Goal: Check status: Check status

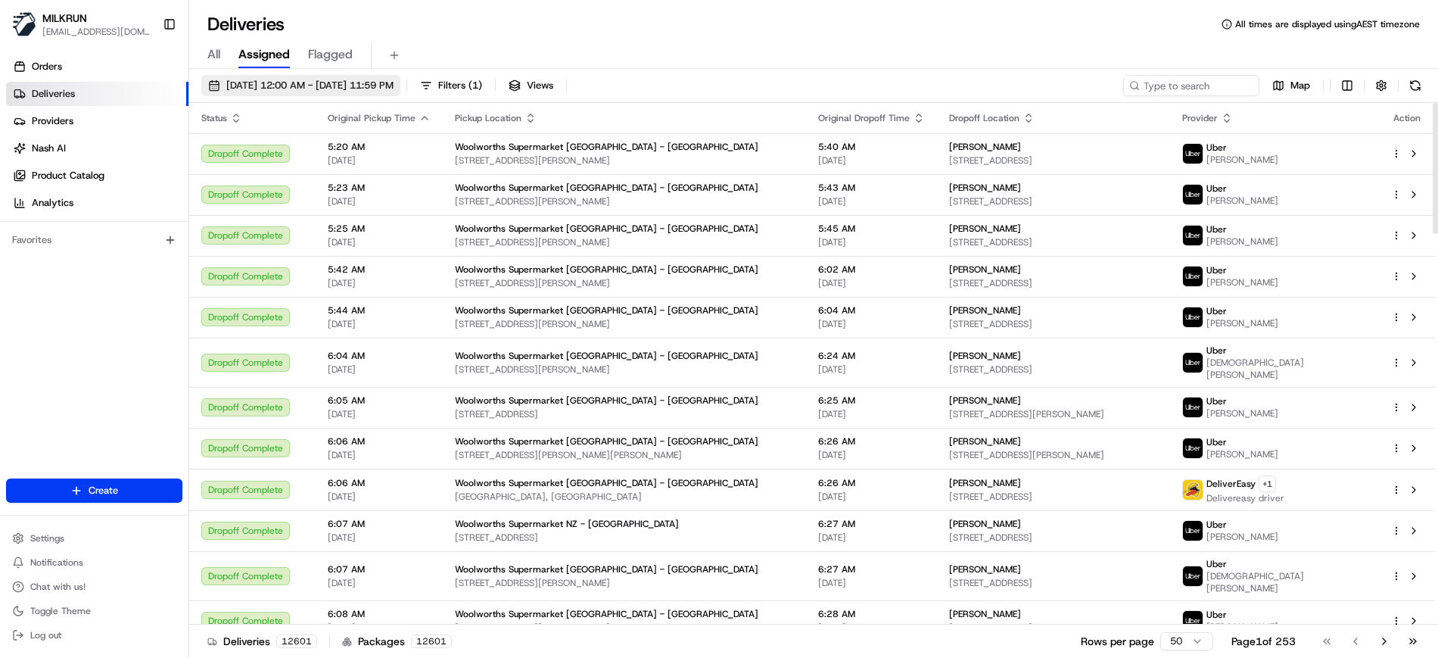
click at [358, 84] on span "[DATE] 12:00 AM - [DATE] 11:59 PM" at bounding box center [309, 86] width 167 height 14
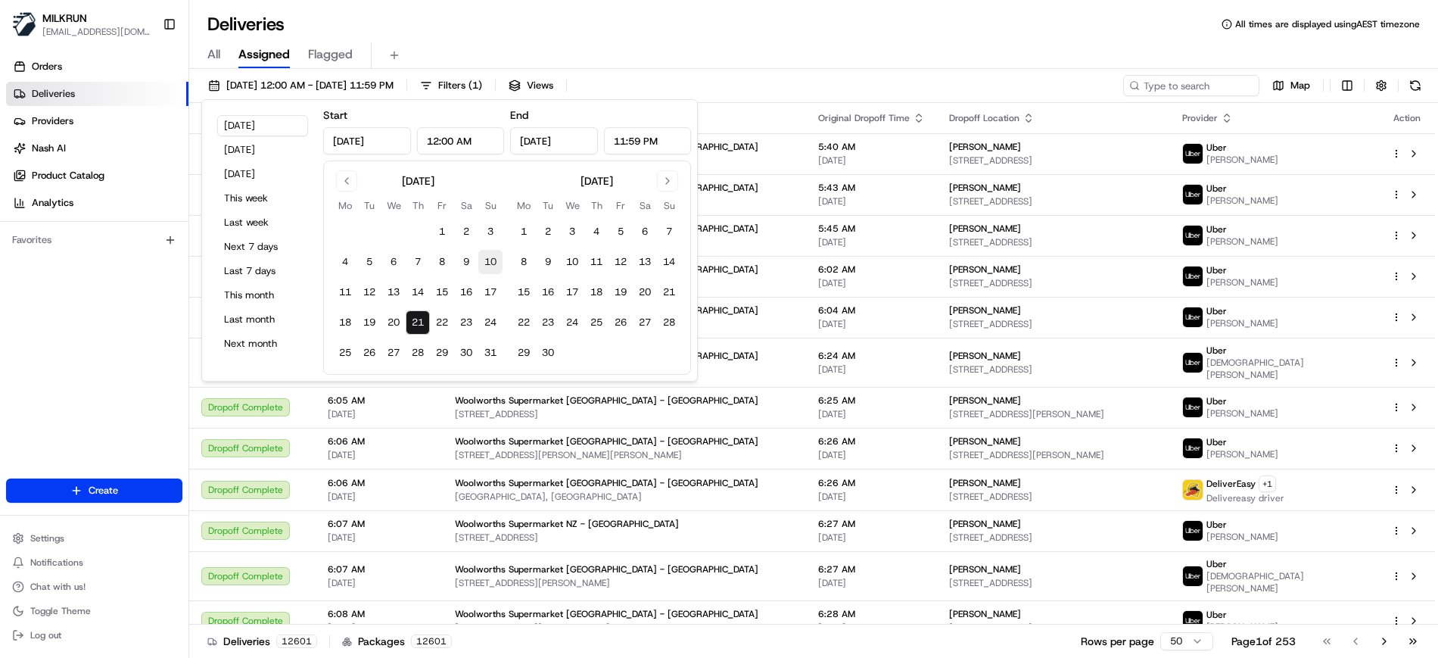
click at [484, 260] on button "10" at bounding box center [490, 262] width 24 height 24
type input "Aug 10, 2025"
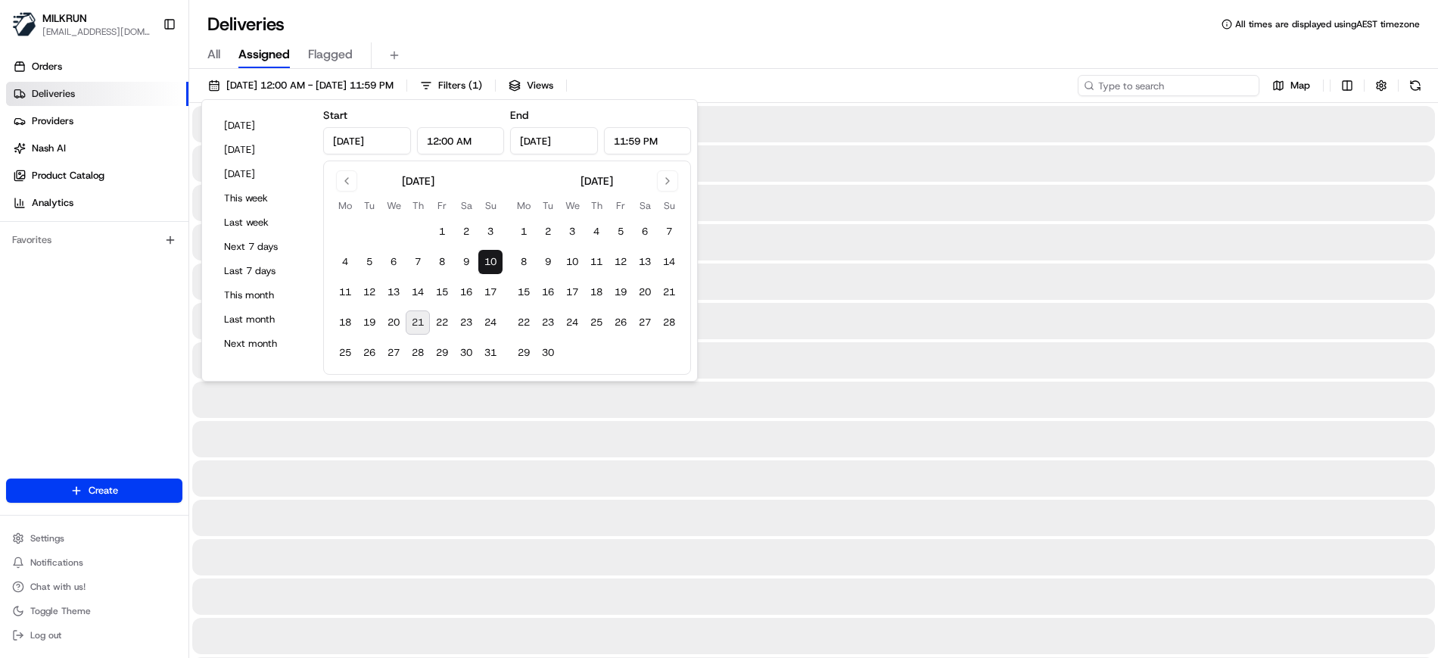
click at [1197, 81] on input at bounding box center [1169, 85] width 182 height 21
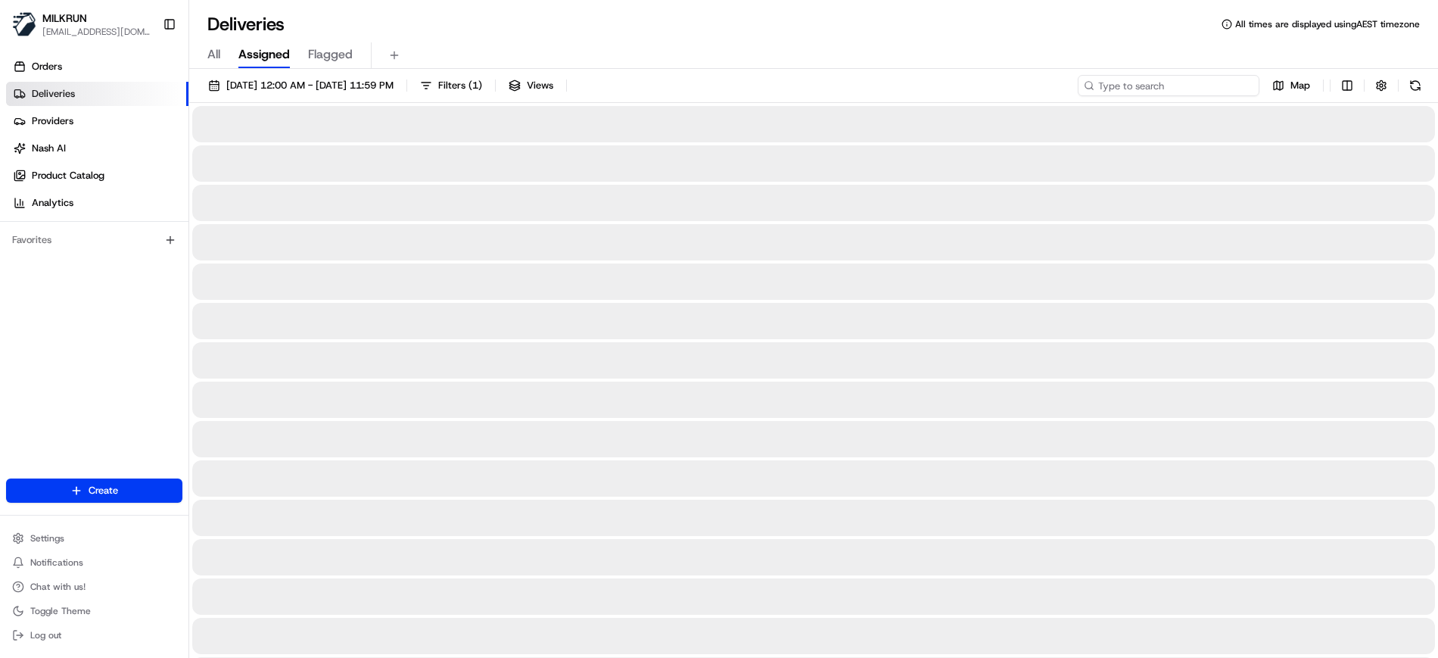
paste input "38c096ed-ad67-4dd7-84a0-1dd85a5c7766"
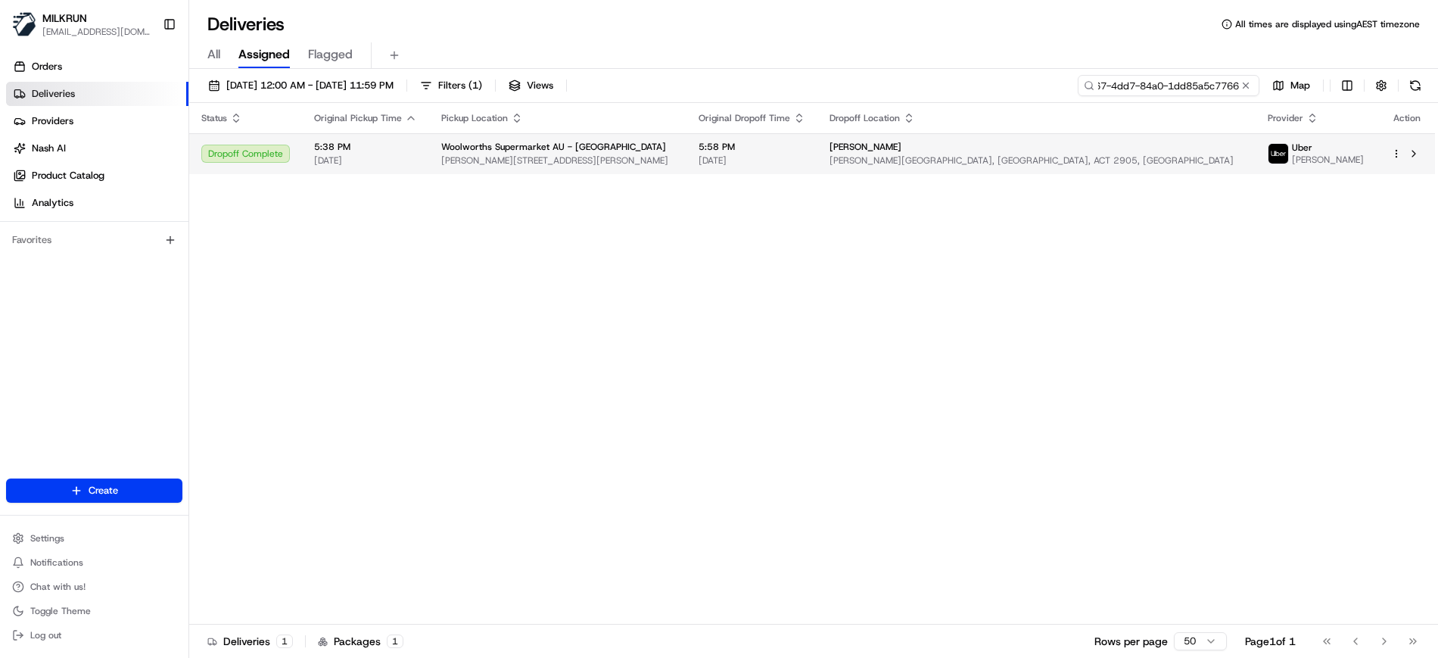
type input "38c096ed-ad67-4dd7-84a0-1dd85a5c7766"
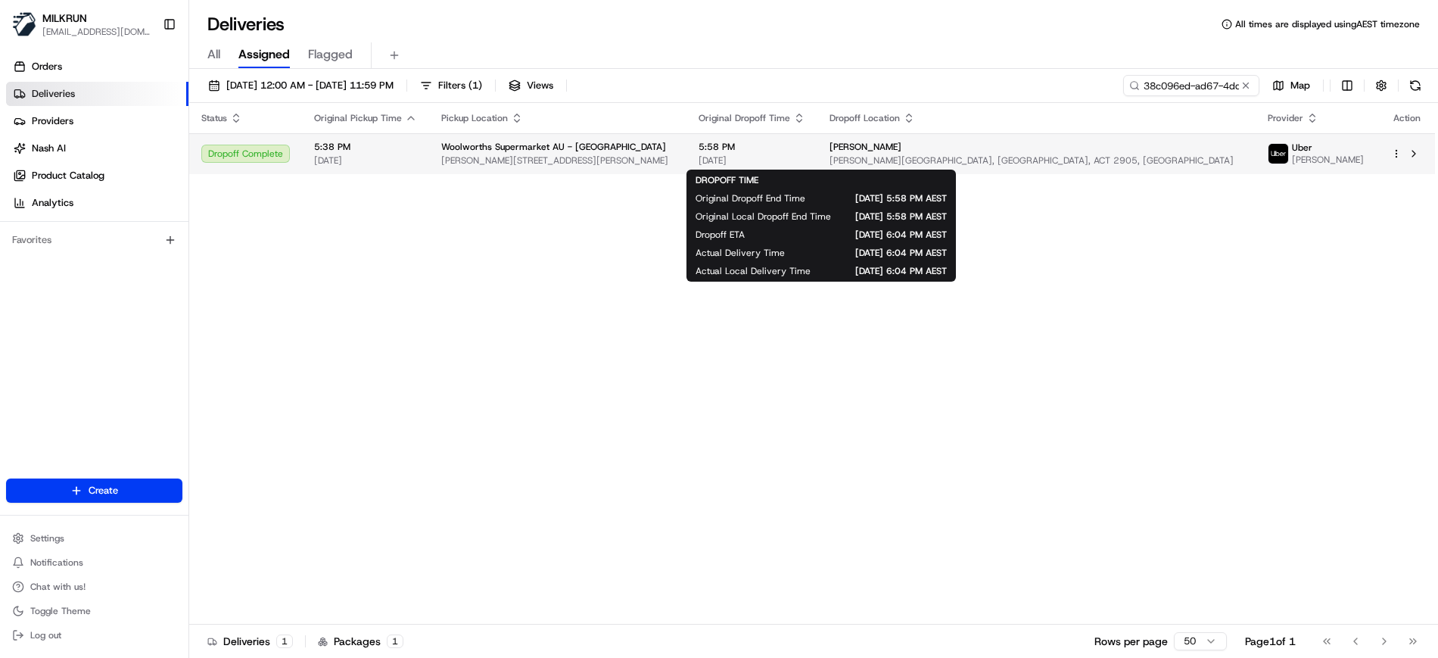
click at [805, 156] on span "[DATE]" at bounding box center [751, 160] width 107 height 12
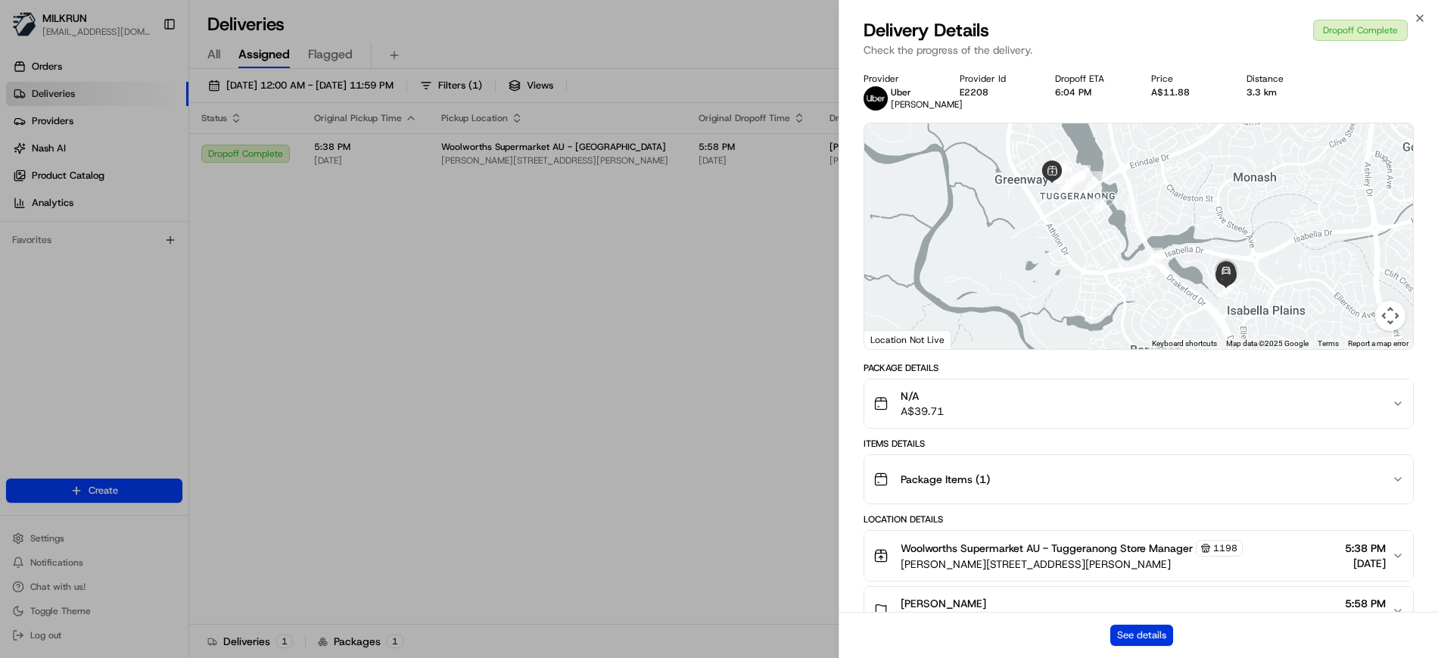
click at [1141, 633] on button "See details" at bounding box center [1141, 634] width 63 height 21
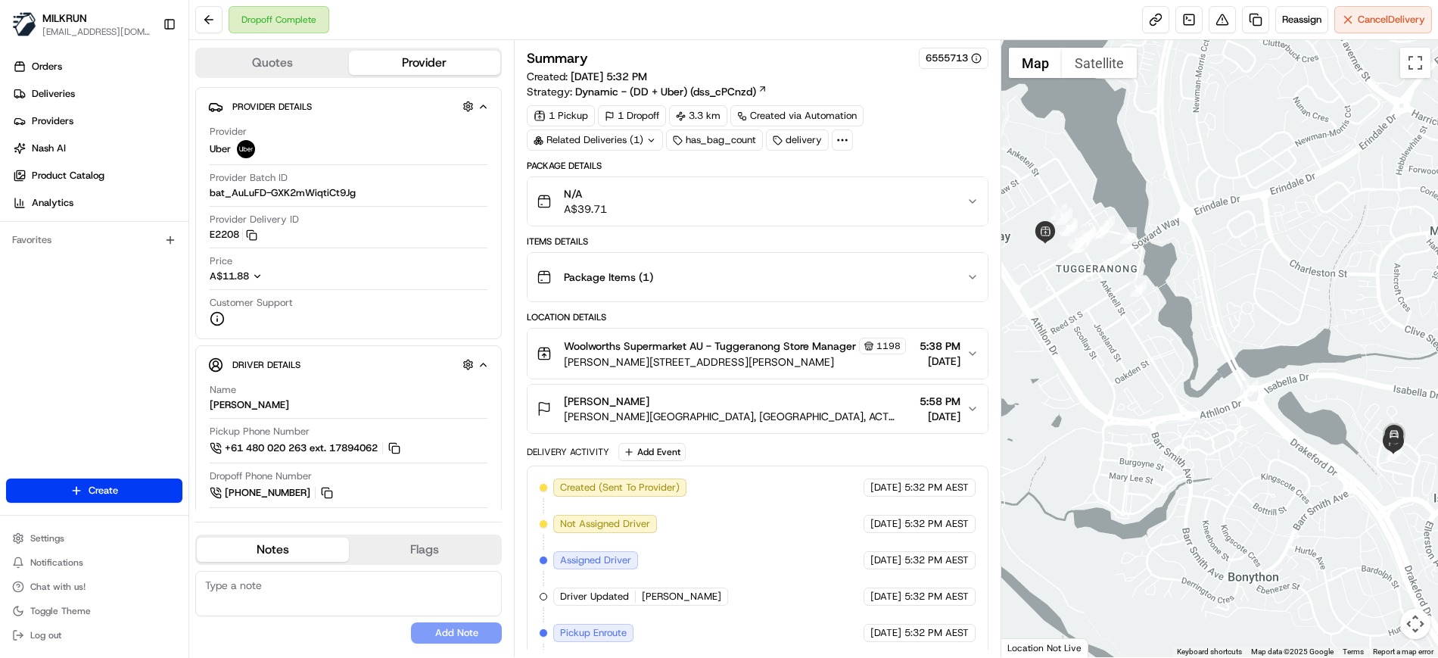
scroll to position [273, 0]
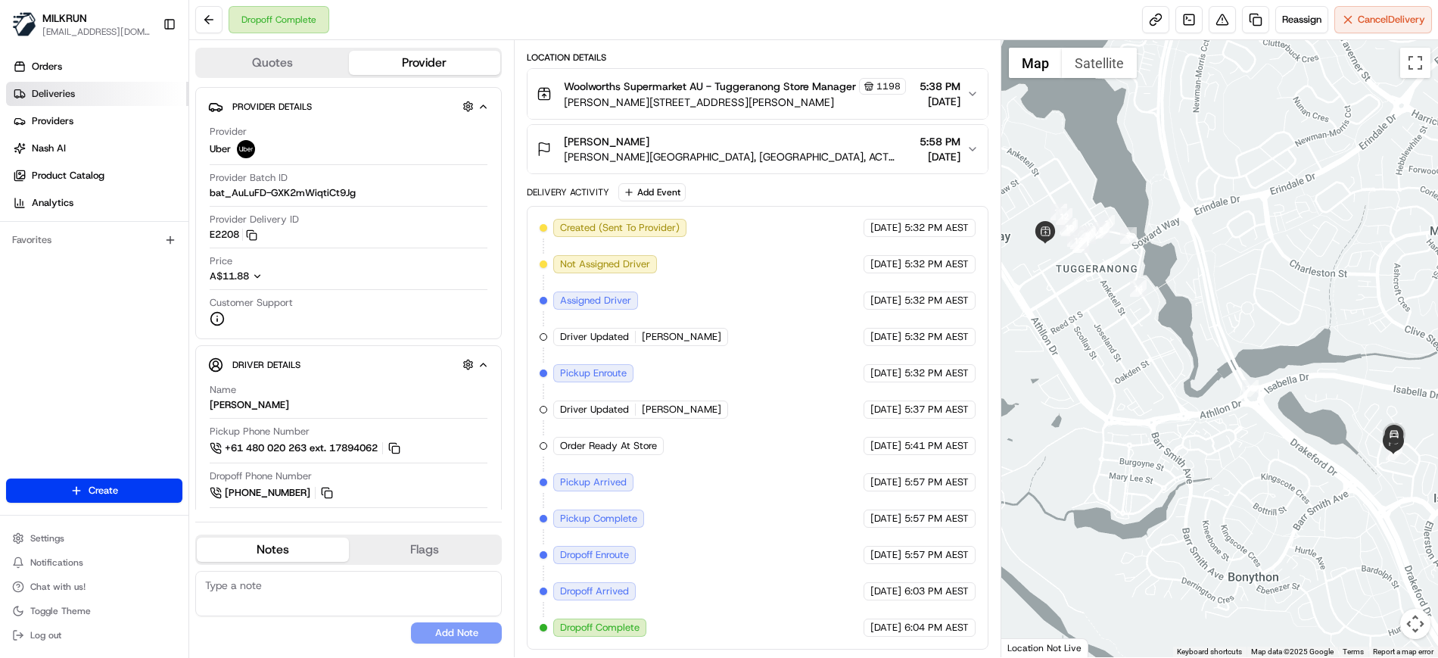
click at [45, 97] on span "Deliveries" at bounding box center [53, 94] width 43 height 14
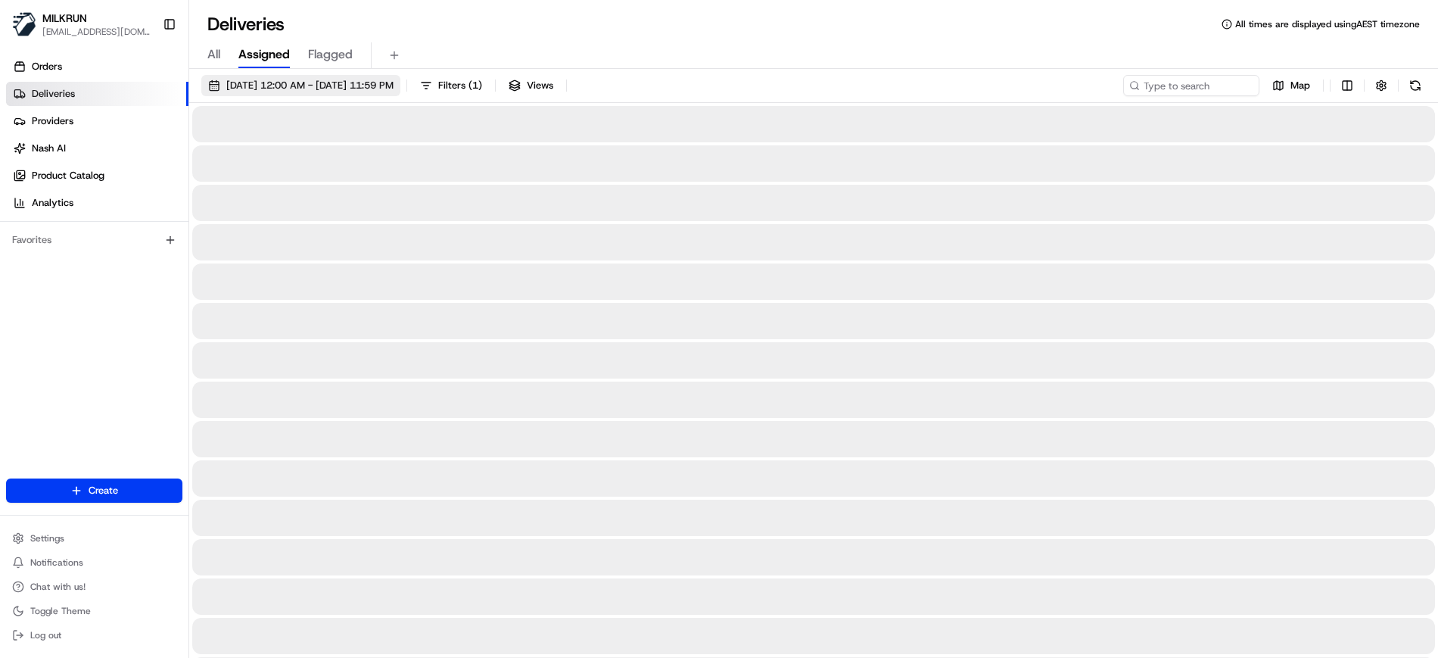
click at [350, 80] on span "[DATE] 12:00 AM - [DATE] 11:59 PM" at bounding box center [309, 86] width 167 height 14
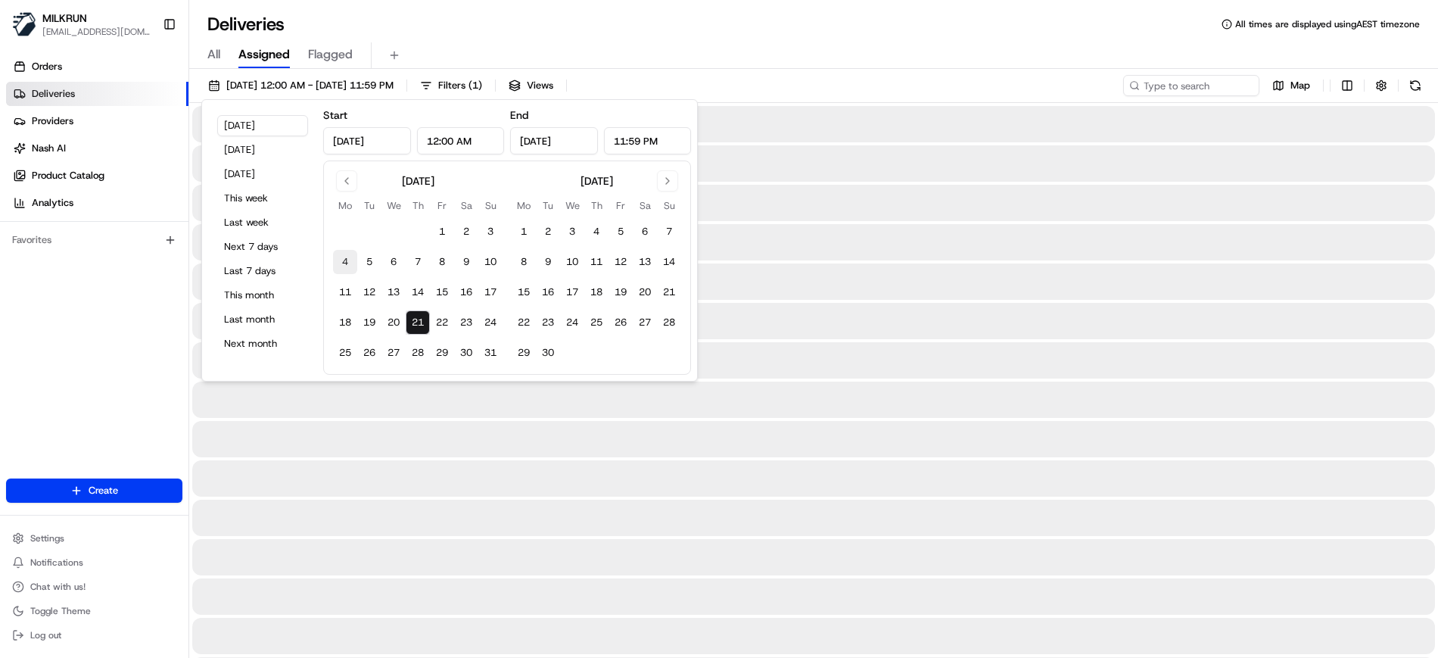
click at [347, 262] on button "4" at bounding box center [345, 262] width 24 height 24
type input "[DATE]"
click at [347, 262] on button "4" at bounding box center [345, 262] width 24 height 24
click at [1218, 82] on input at bounding box center [1169, 85] width 182 height 21
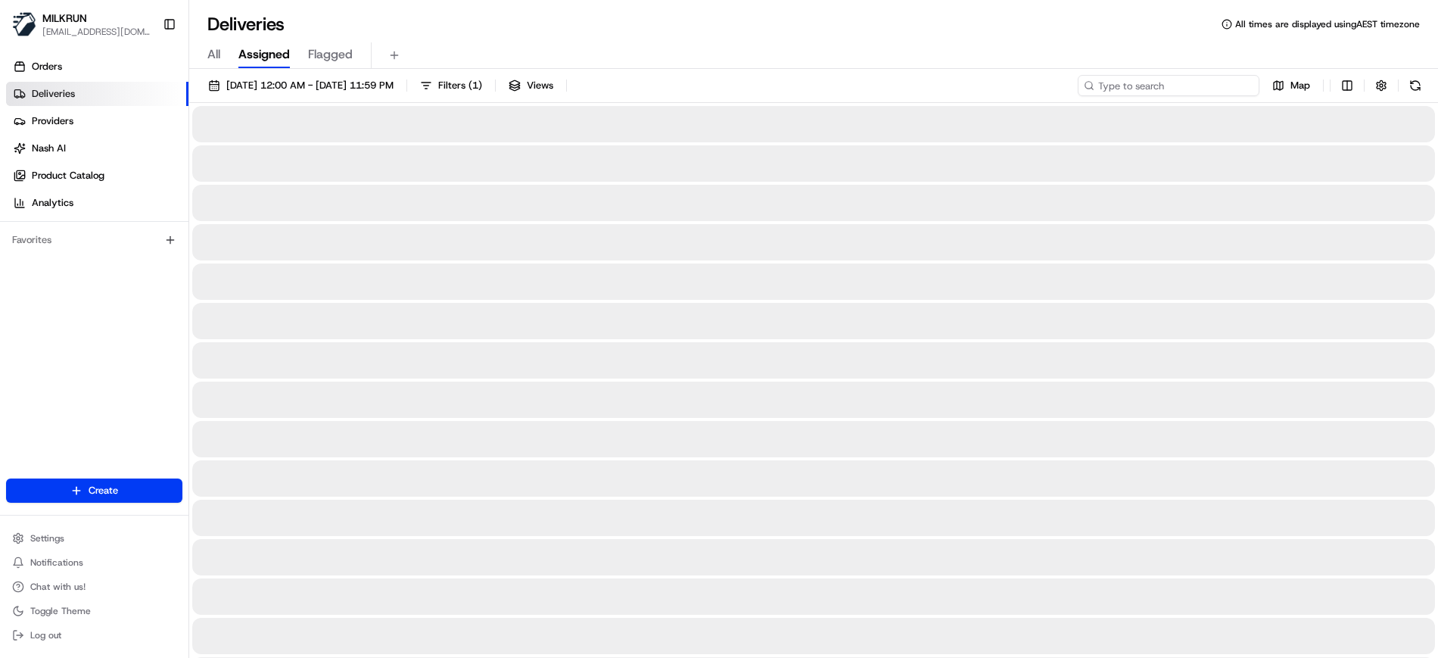
paste input "76dbbe7a-2a5c-4d69-a5d3-7f525e7ab56b"
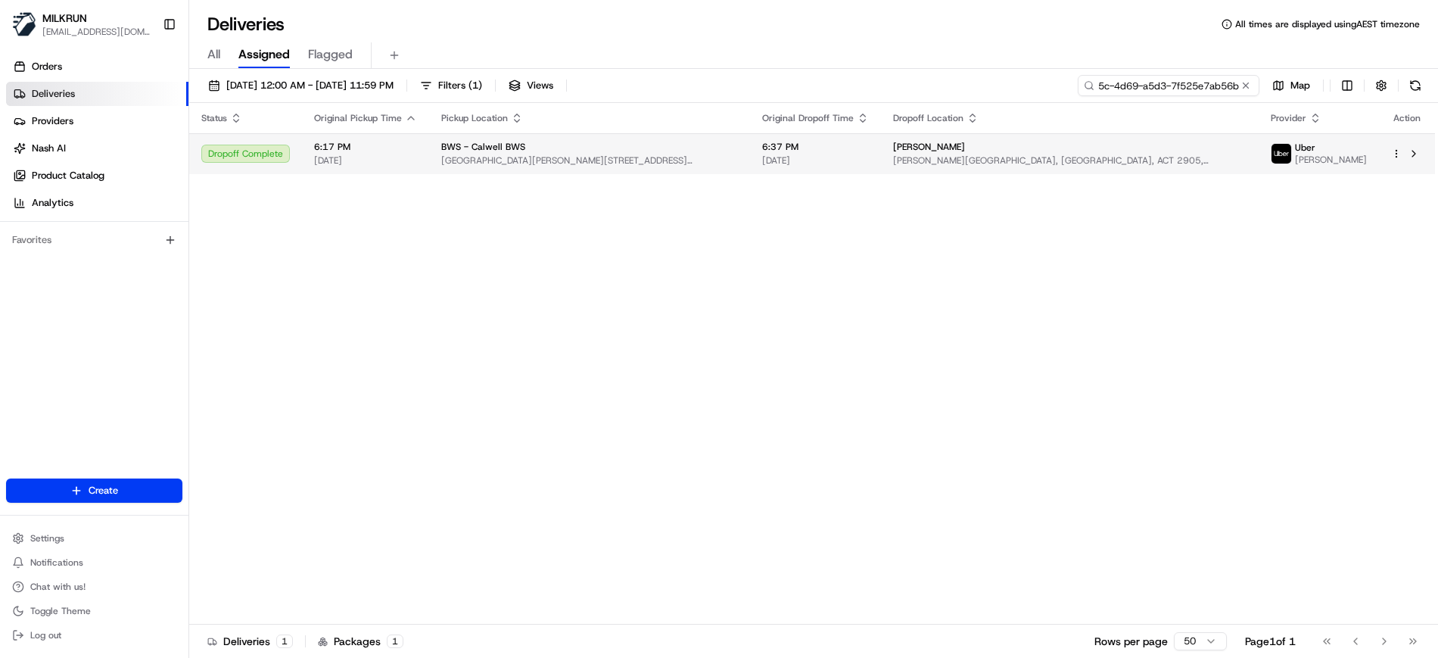
type input "76dbbe7a-2a5c-4d69-a5d3-7f525e7ab56b"
click at [738, 154] on span "[GEOGRAPHIC_DATA][PERSON_NAME][STREET_ADDRESS][GEOGRAPHIC_DATA]" at bounding box center [589, 160] width 297 height 12
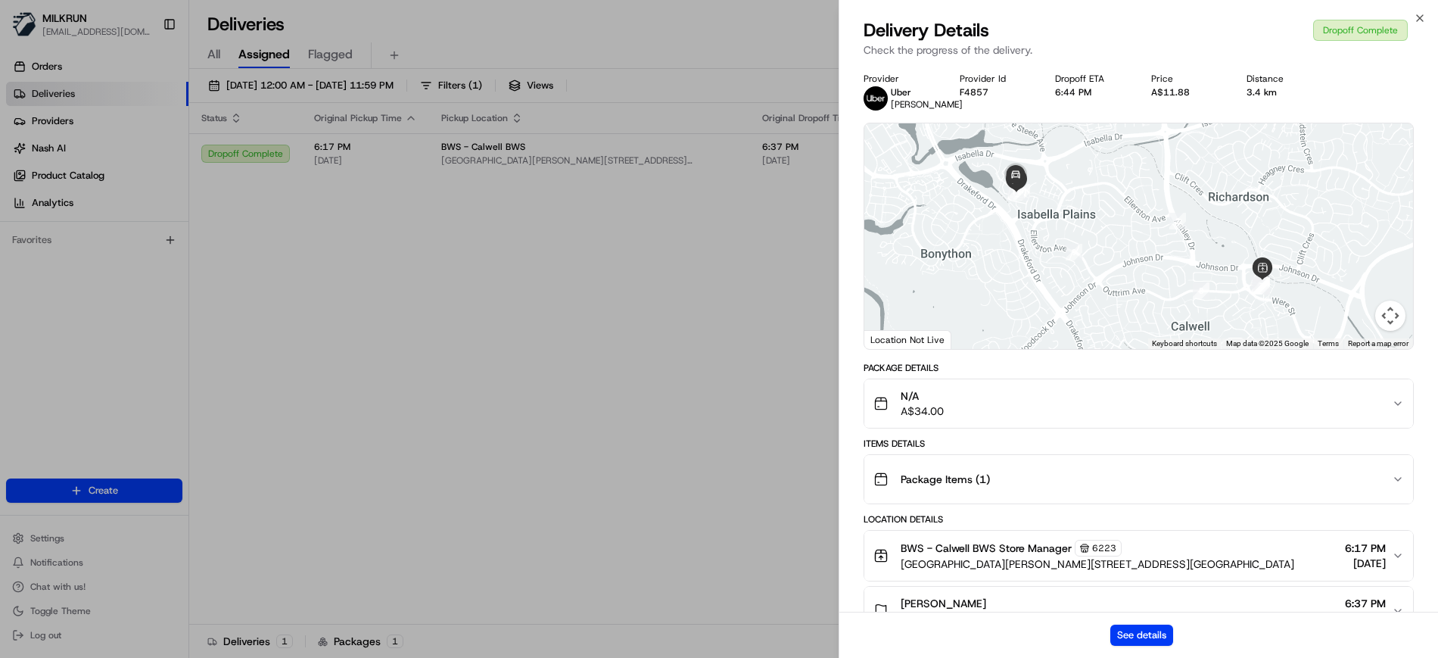
click at [1140, 645] on div "See details" at bounding box center [1138, 634] width 599 height 46
click at [1140, 636] on button "See details" at bounding box center [1141, 634] width 63 height 21
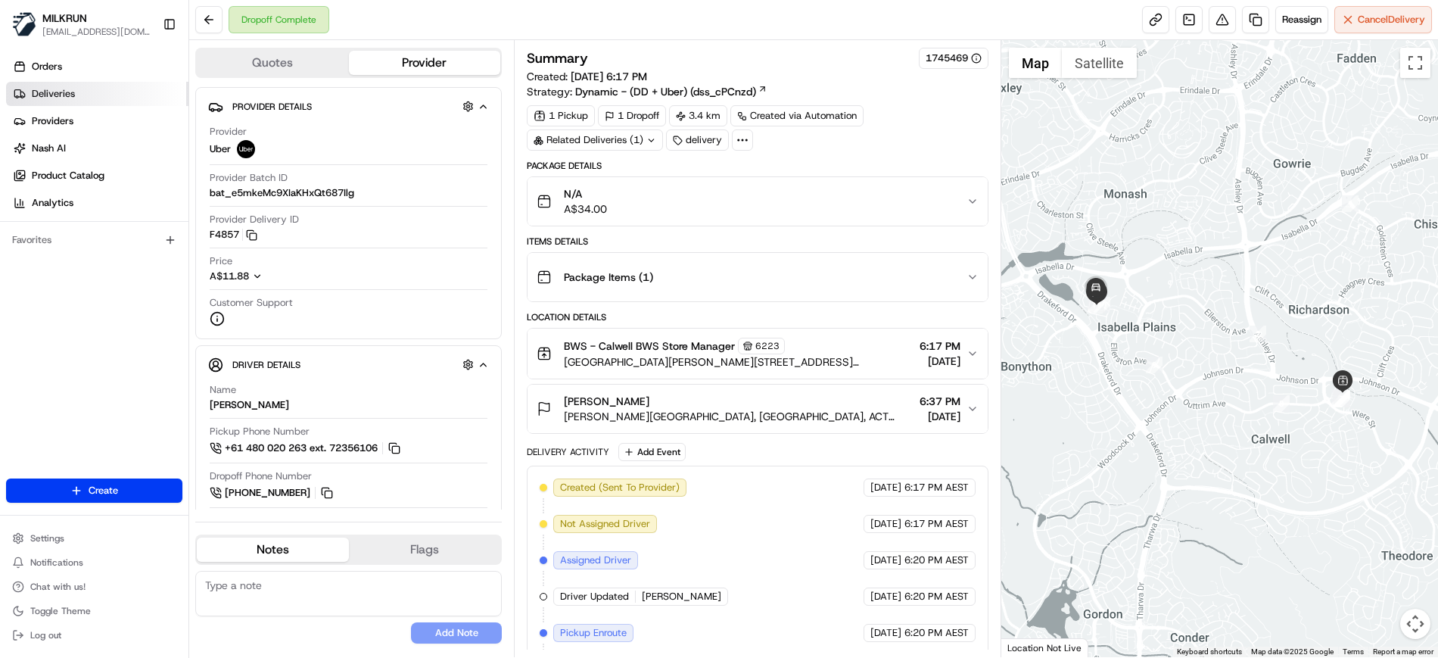
click at [70, 94] on span "Deliveries" at bounding box center [53, 94] width 43 height 14
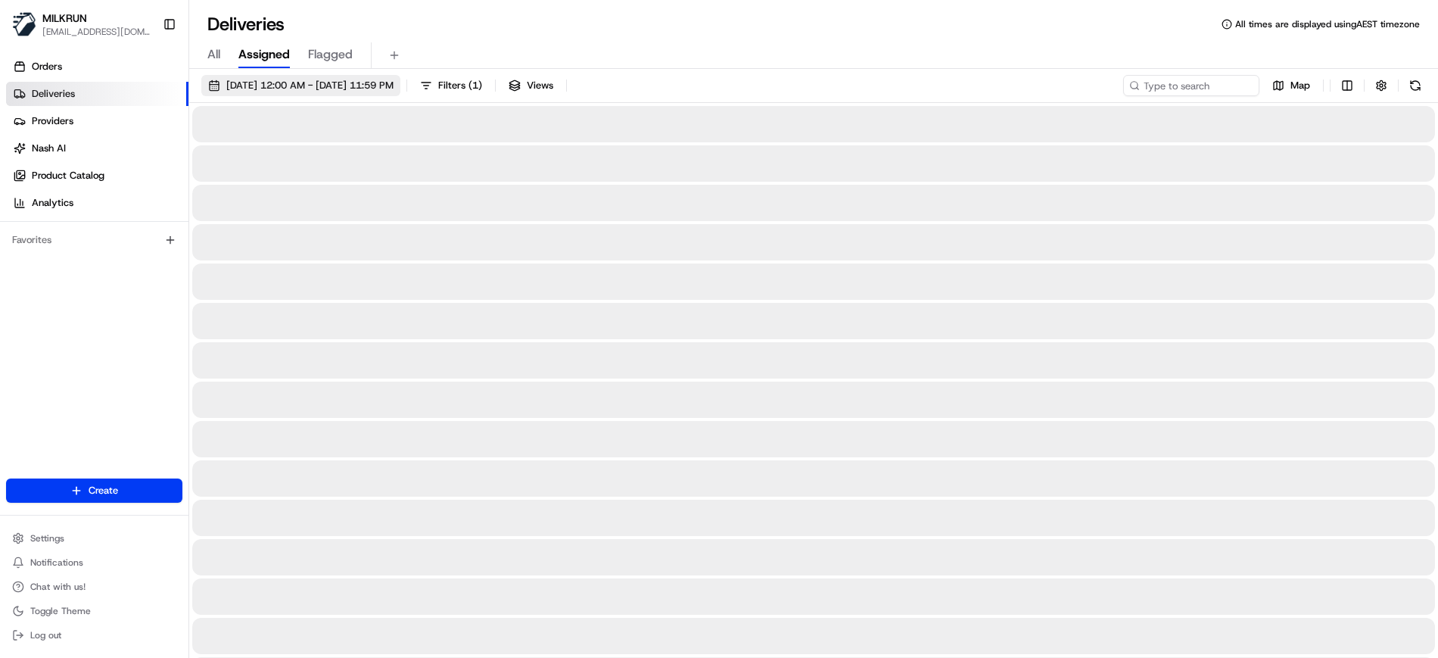
click at [282, 87] on span "[DATE] 12:00 AM - [DATE] 11:59 PM" at bounding box center [309, 86] width 167 height 14
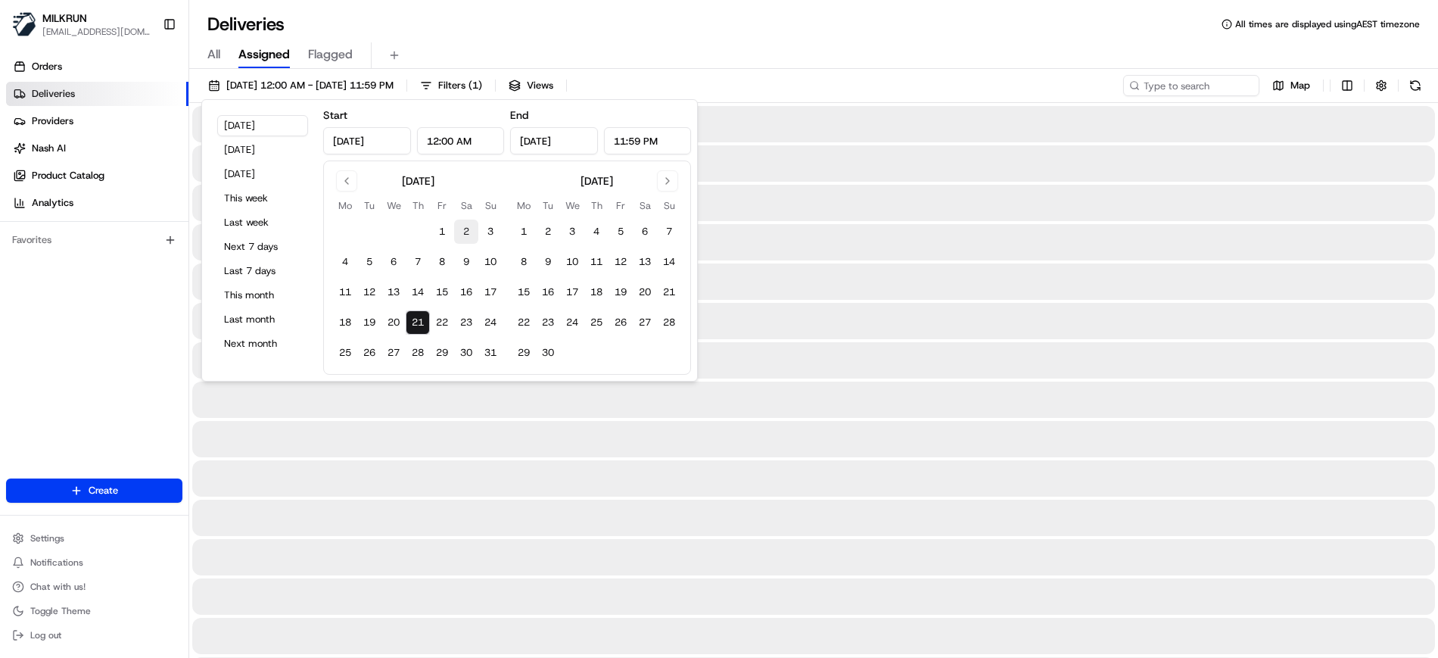
click at [462, 236] on button "2" at bounding box center [466, 231] width 24 height 24
type input "Aug 2, 2025"
click at [462, 236] on button "2" at bounding box center [466, 231] width 24 height 24
click at [1175, 82] on input at bounding box center [1169, 85] width 182 height 21
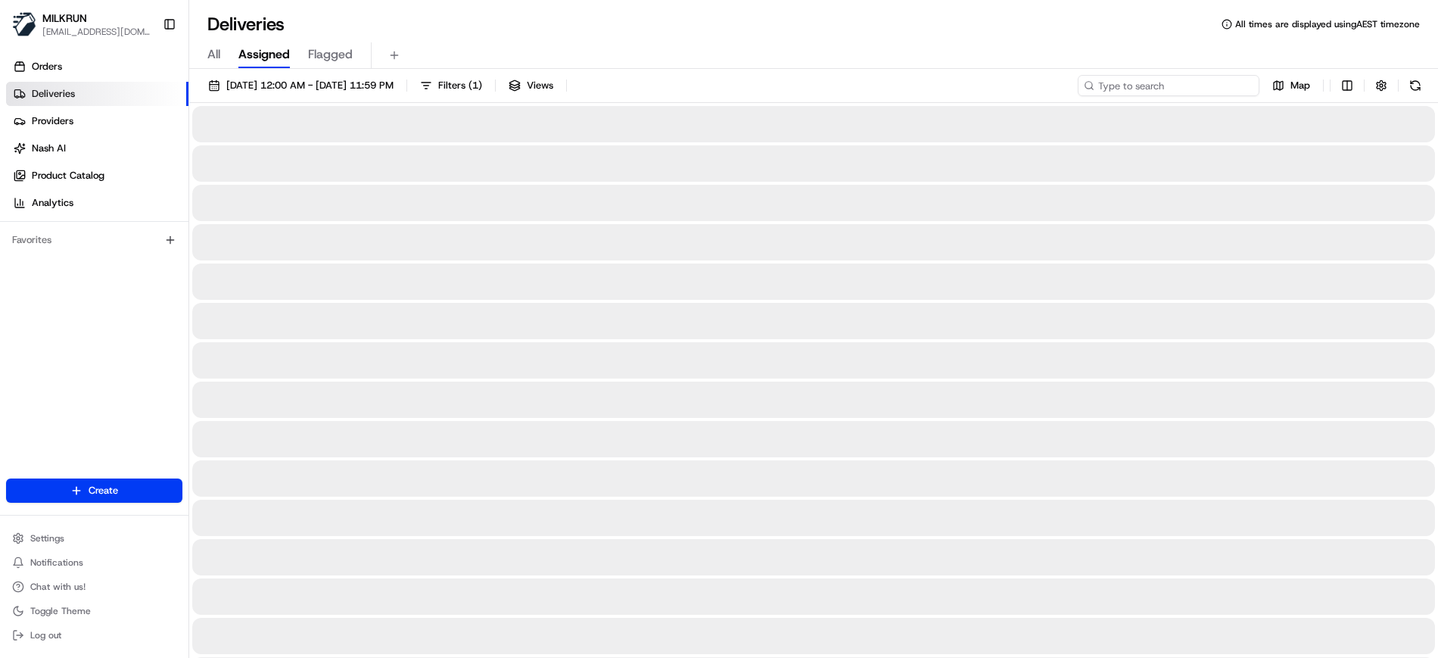
paste input "/aa588b48-cc8b-431e-8591-9b3a307f06fe"
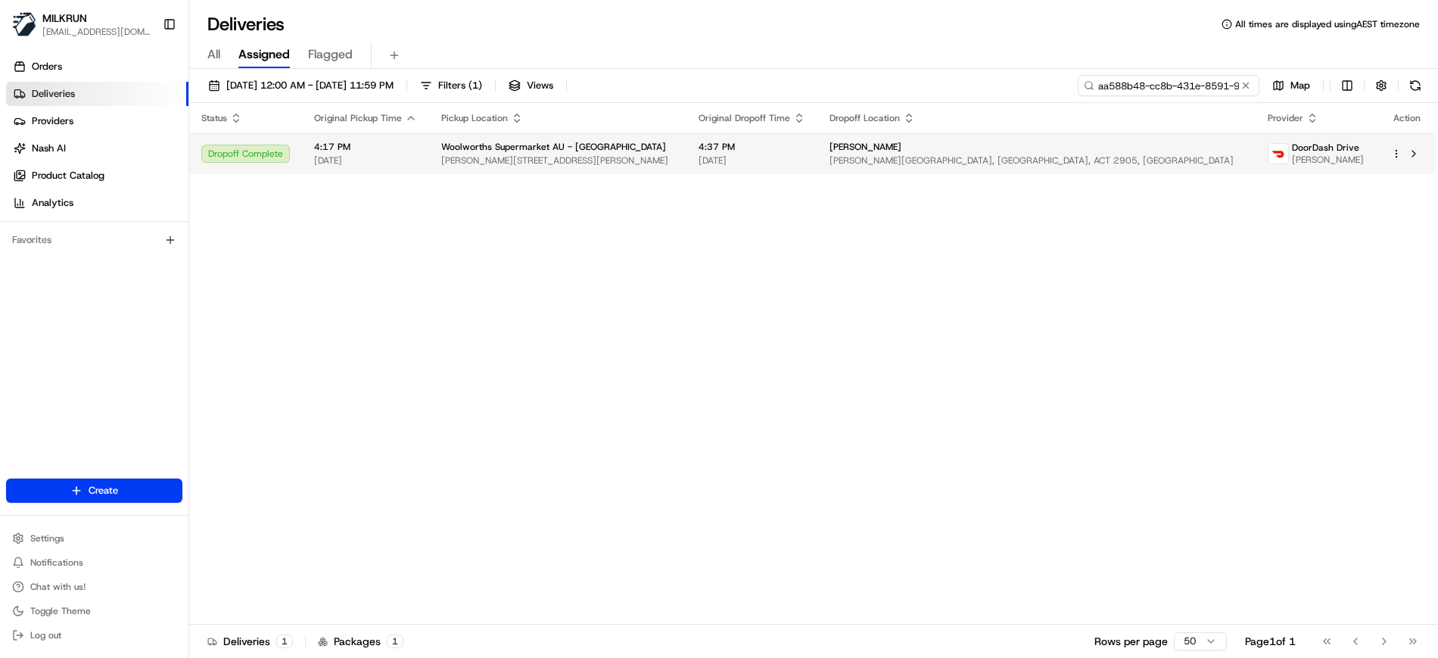
type input "aa588b48-cc8b-431e-8591-9b3a307f06fe"
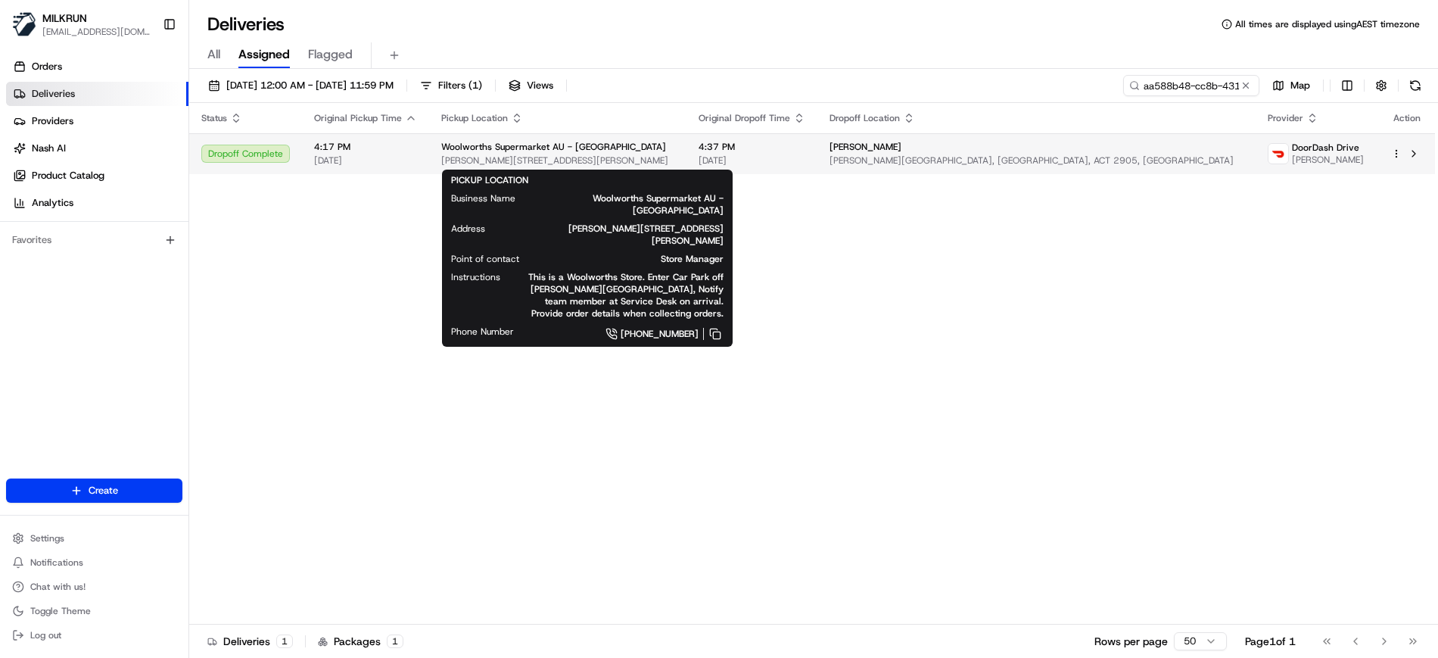
click at [639, 162] on span "[PERSON_NAME][STREET_ADDRESS][PERSON_NAME]" at bounding box center [557, 160] width 233 height 12
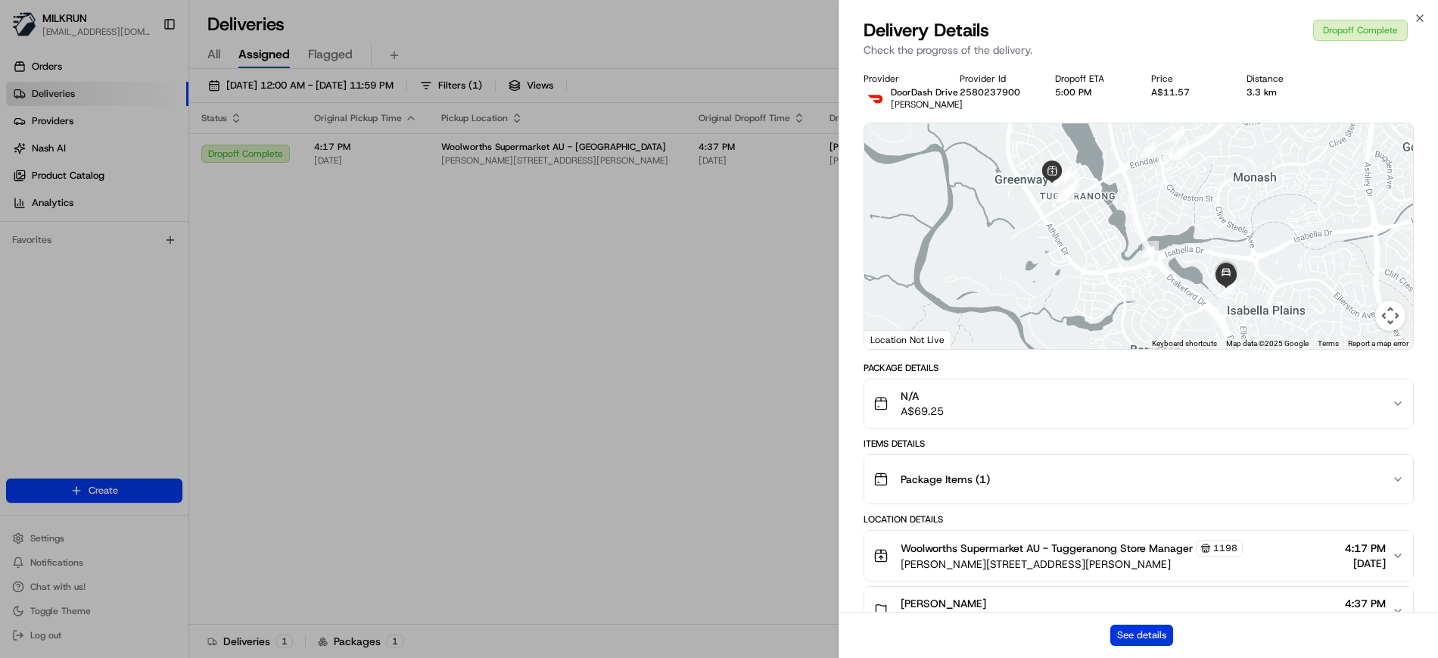
click at [1161, 636] on button "See details" at bounding box center [1141, 634] width 63 height 21
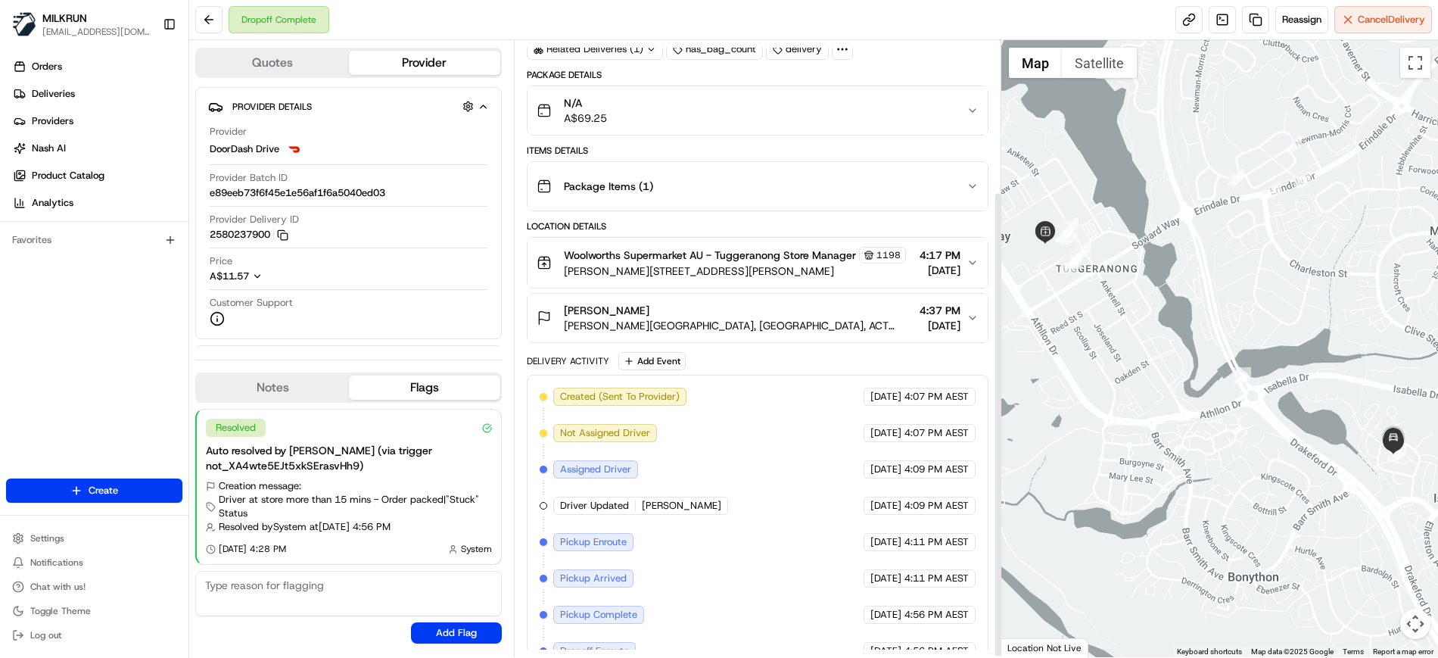
scroll to position [201, 0]
